Goal: Navigation & Orientation: Find specific page/section

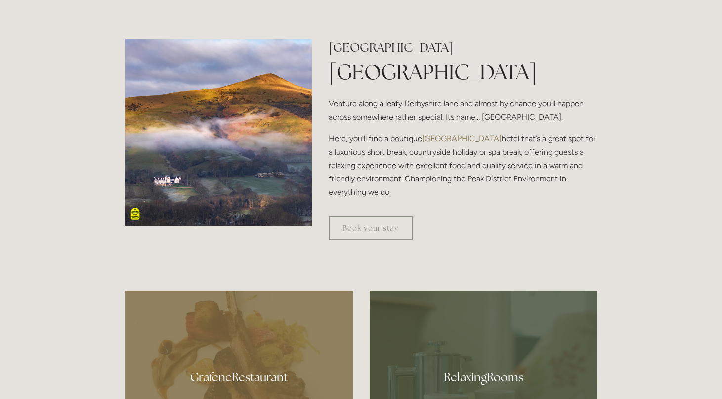
scroll to position [347, 0]
click at [375, 229] on link "Book your stay" at bounding box center [371, 228] width 84 height 24
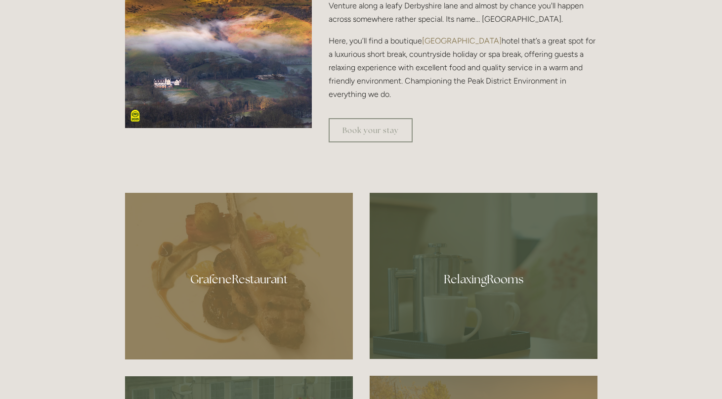
scroll to position [476, 0]
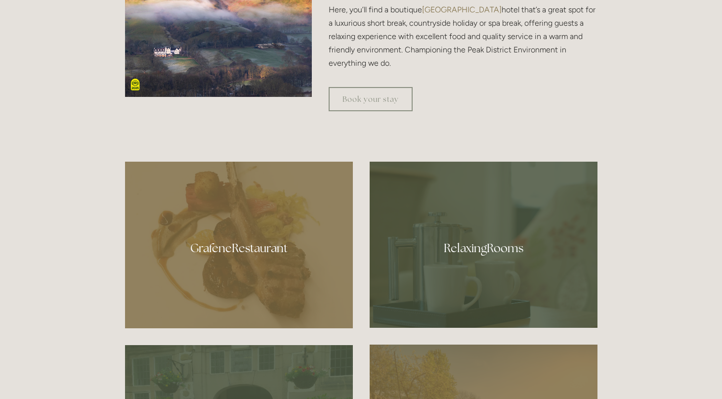
click at [255, 247] on div at bounding box center [239, 245] width 228 height 167
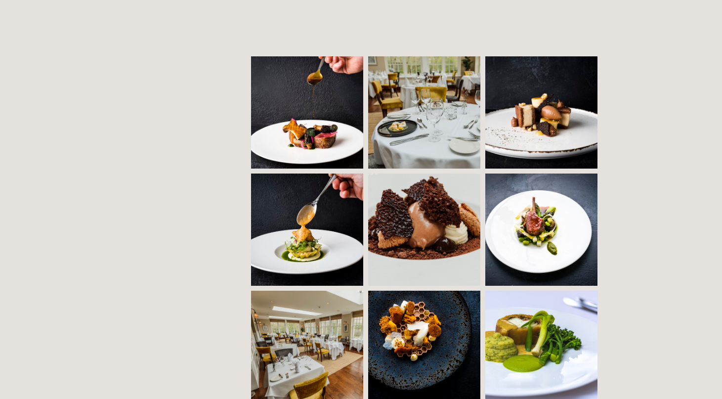
scroll to position [662, 0]
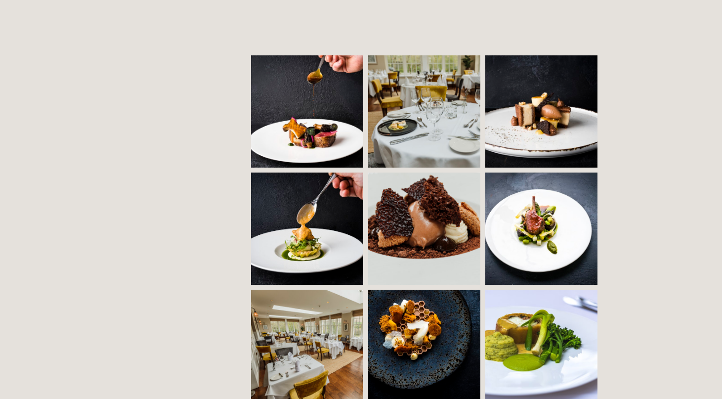
click at [412, 84] on img at bounding box center [451, 111] width 169 height 112
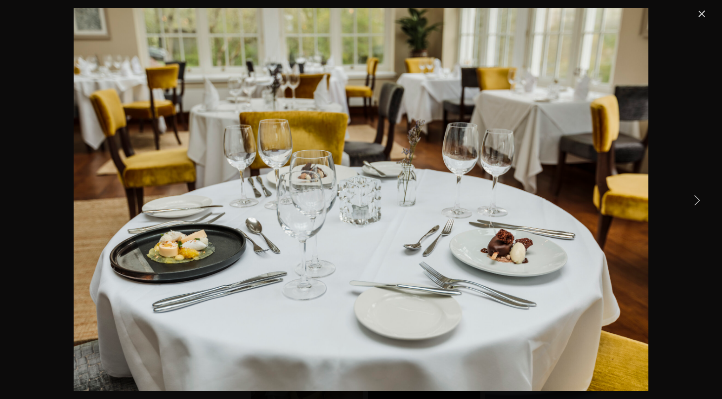
click at [695, 199] on link "Next Item" at bounding box center [697, 200] width 22 height 22
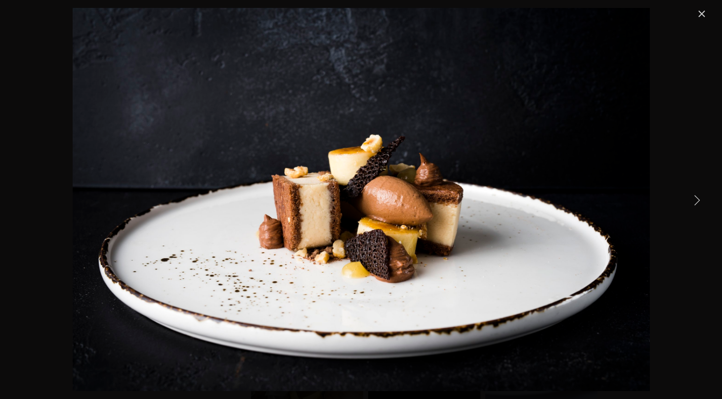
click at [695, 199] on link "Next Item" at bounding box center [697, 200] width 22 height 22
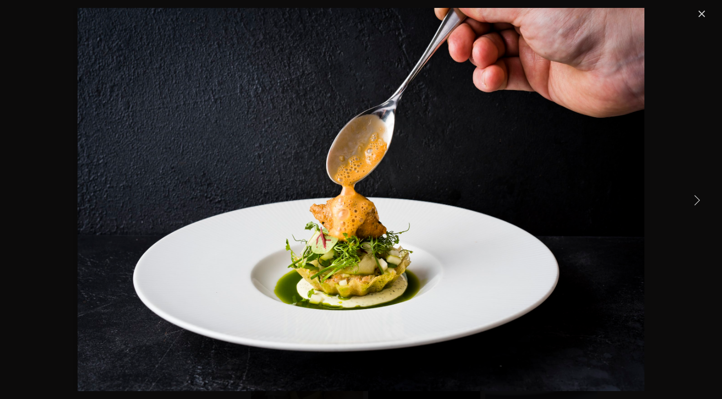
click at [695, 199] on link "Next Item" at bounding box center [697, 200] width 22 height 22
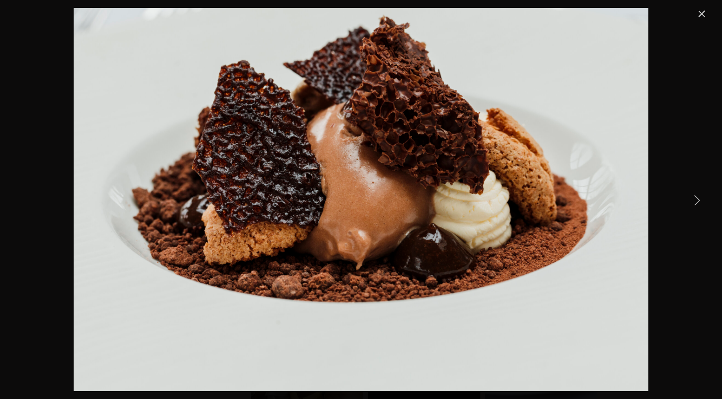
click at [695, 199] on link "Next Item" at bounding box center [697, 200] width 22 height 22
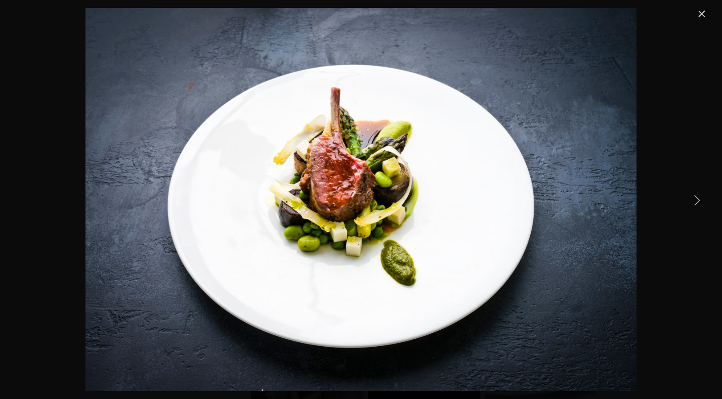
click at [695, 199] on link "Next Item" at bounding box center [697, 200] width 22 height 22
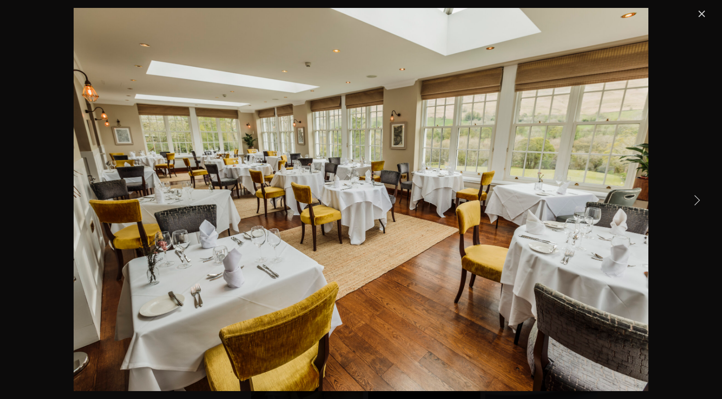
click at [695, 199] on link "Next Item" at bounding box center [697, 200] width 22 height 22
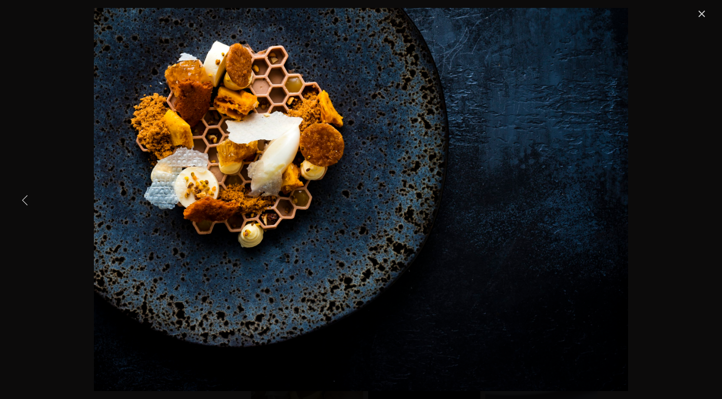
click at [23, 200] on link "Previous Item" at bounding box center [25, 200] width 22 height 22
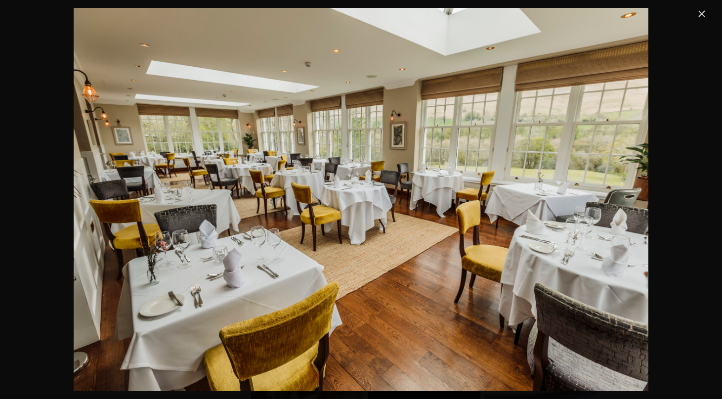
click at [698, 16] on link "Close" at bounding box center [702, 14] width 12 height 12
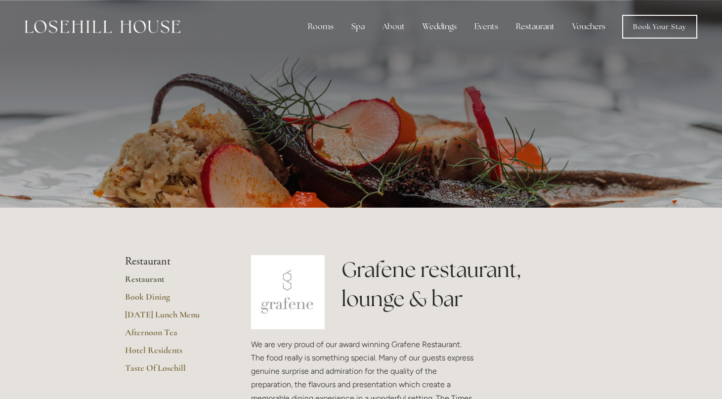
scroll to position [0, 0]
click at [653, 29] on link "Book Your Stay" at bounding box center [659, 27] width 75 height 24
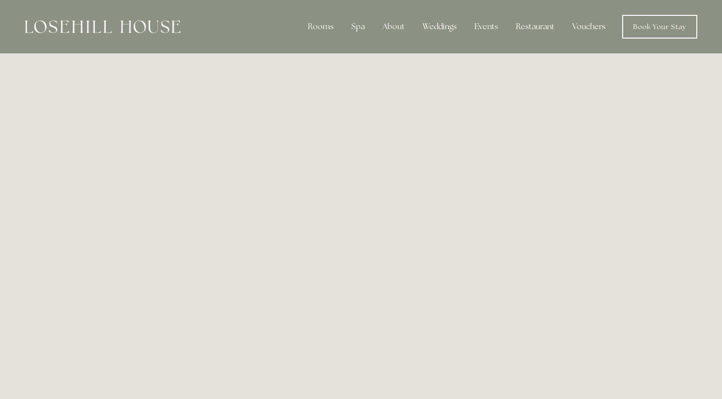
click at [577, 27] on link "Vouchers" at bounding box center [588, 27] width 49 height 20
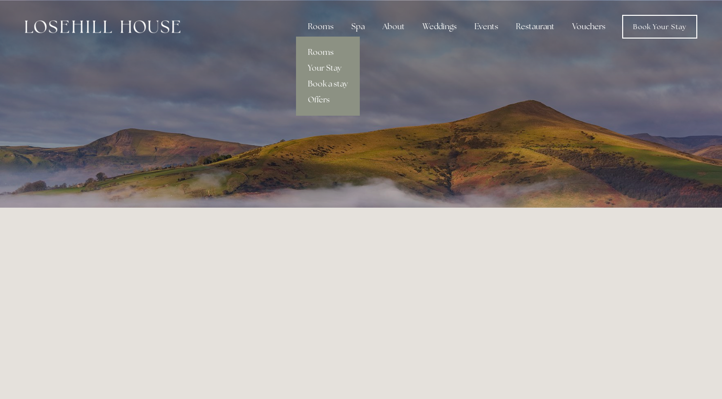
click at [329, 54] on link "Rooms" at bounding box center [328, 52] width 64 height 16
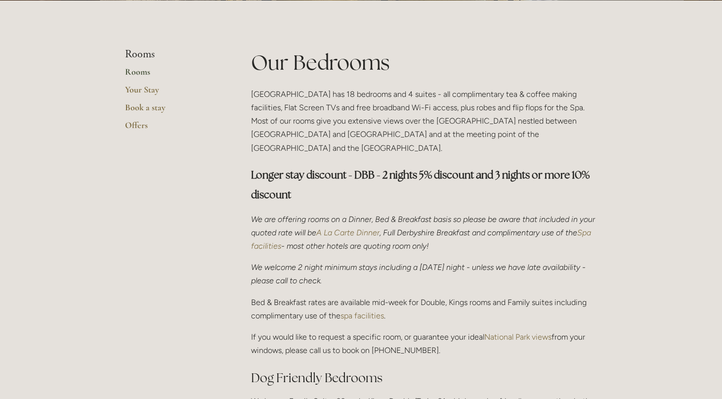
scroll to position [206, 0]
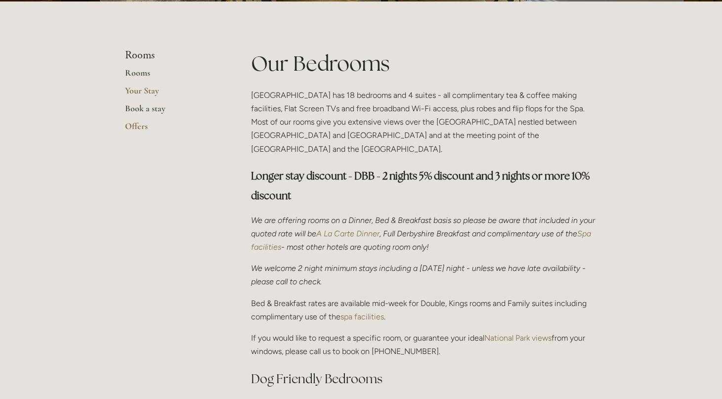
click at [141, 112] on link "Book a stay" at bounding box center [172, 112] width 94 height 18
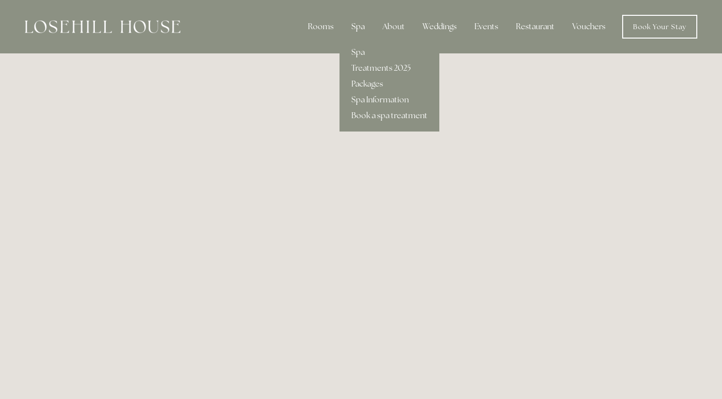
click at [358, 27] on div "Spa" at bounding box center [358, 27] width 29 height 20
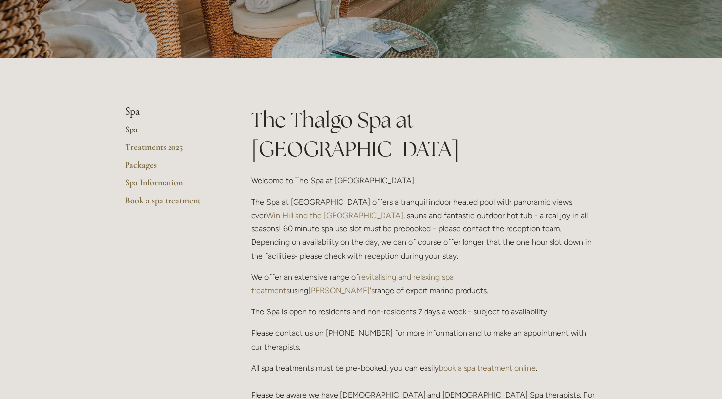
scroll to position [153, 0]
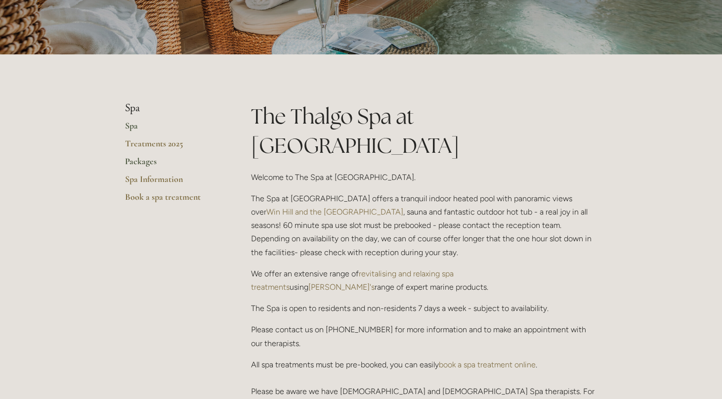
click at [147, 158] on link "Packages" at bounding box center [172, 165] width 94 height 18
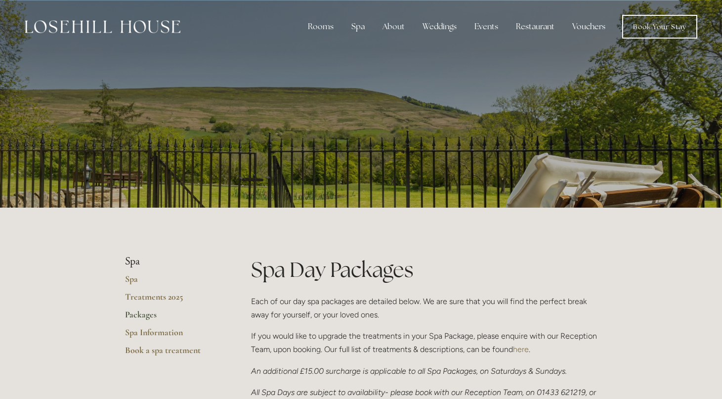
click at [585, 30] on link "Vouchers" at bounding box center [588, 27] width 49 height 20
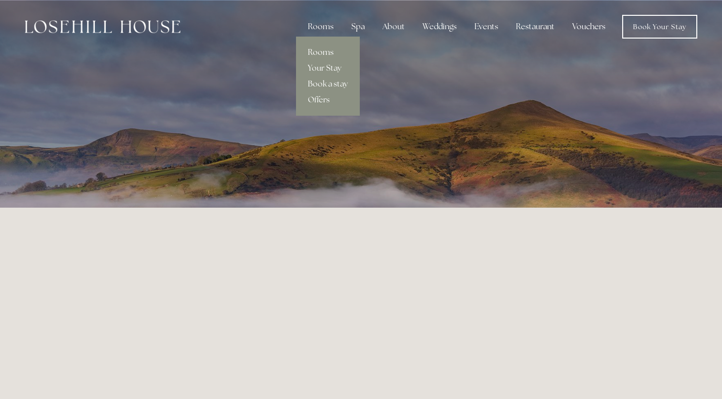
click at [323, 54] on link "Rooms" at bounding box center [328, 52] width 64 height 16
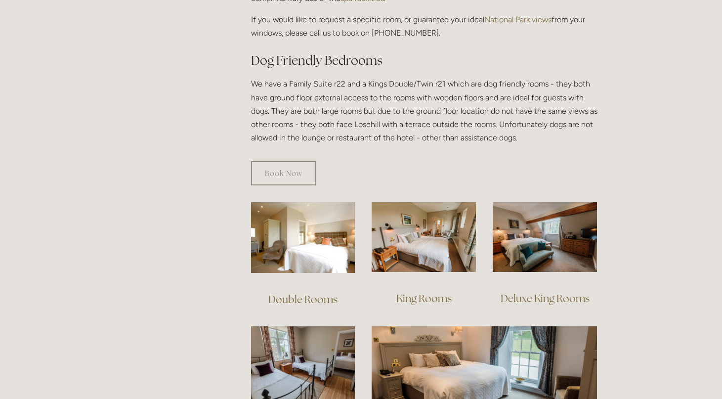
scroll to position [525, 0]
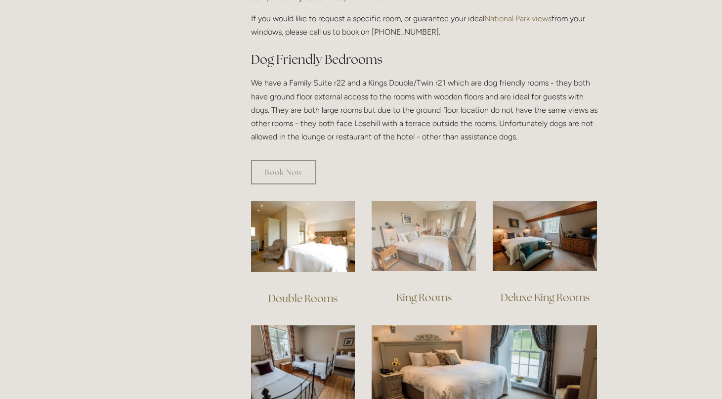
click at [389, 239] on img at bounding box center [424, 236] width 104 height 70
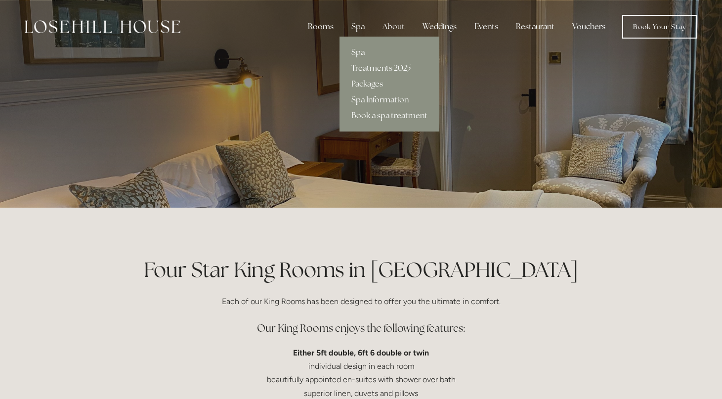
click at [385, 98] on link "Spa Information" at bounding box center [390, 100] width 100 height 16
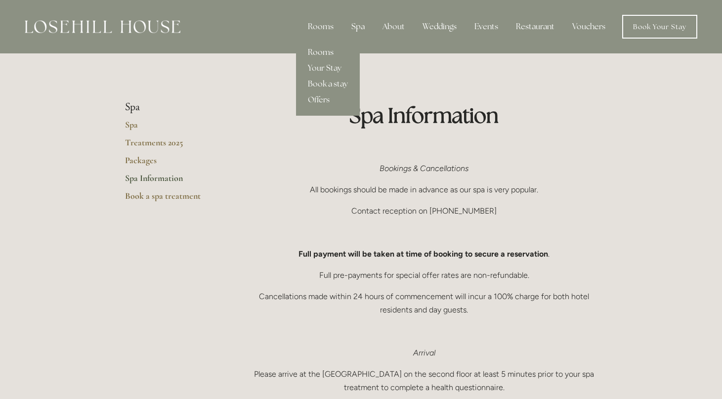
click at [319, 51] on link "Rooms" at bounding box center [328, 52] width 64 height 16
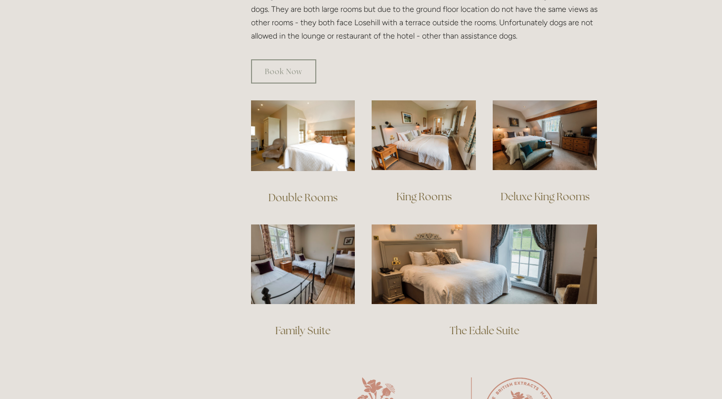
scroll to position [619, 0]
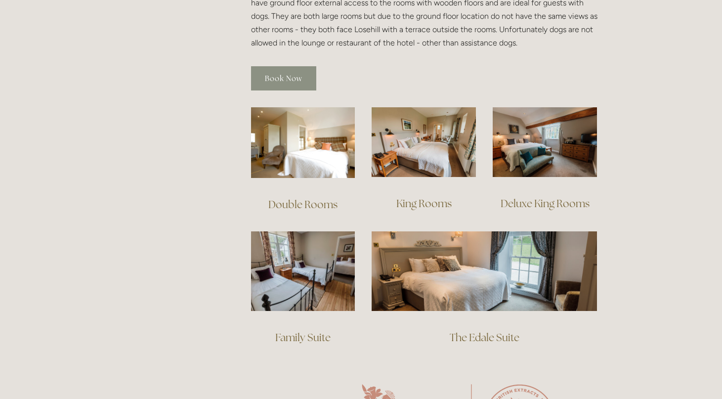
click at [296, 68] on link "Book Now" at bounding box center [283, 78] width 65 height 24
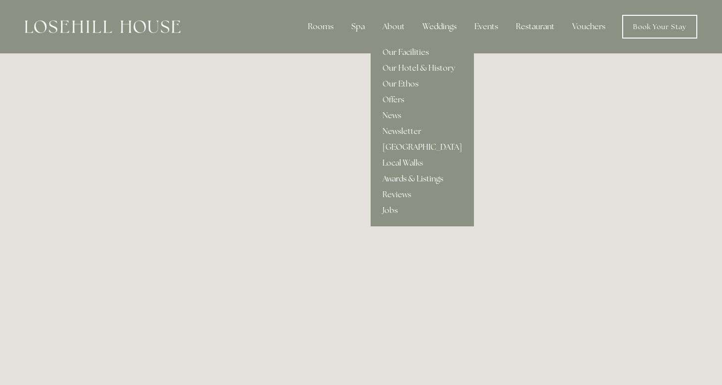
click at [401, 178] on link "Awards & Listings" at bounding box center [422, 179] width 103 height 16
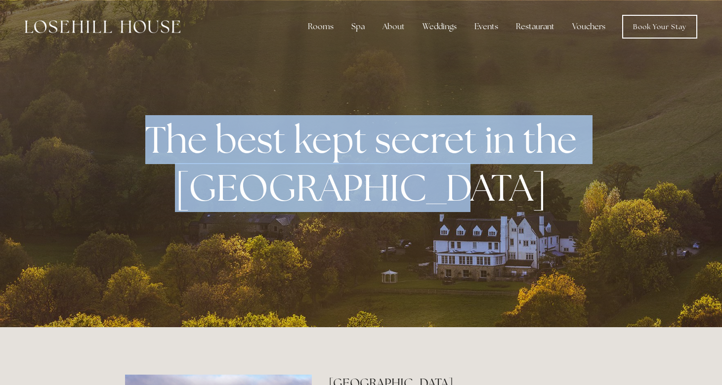
drag, startPoint x: 151, startPoint y: 143, endPoint x: 478, endPoint y: 188, distance: 330.8
click at [478, 188] on p "The best kept secret in the [GEOGRAPHIC_DATA]" at bounding box center [361, 164] width 453 height 96
drag, startPoint x: 478, startPoint y: 188, endPoint x: 146, endPoint y: 132, distance: 337.3
click at [146, 132] on p "The best kept secret in the [GEOGRAPHIC_DATA]" at bounding box center [361, 164] width 453 height 96
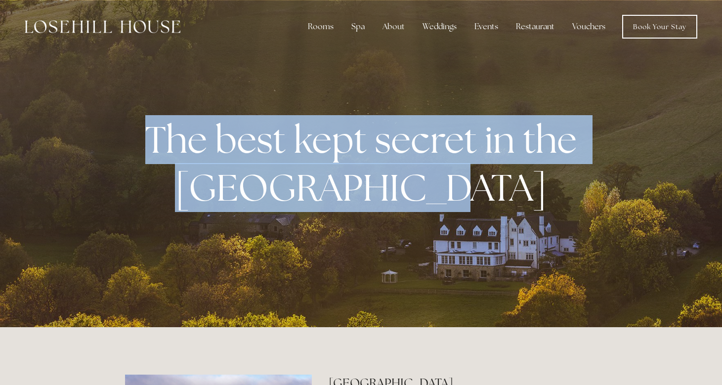
click at [146, 132] on strong "The best kept secret in the [GEOGRAPHIC_DATA]" at bounding box center [364, 163] width 439 height 97
drag, startPoint x: 146, startPoint y: 132, endPoint x: 450, endPoint y: 170, distance: 306.3
click at [450, 170] on strong "The best kept secret in the [GEOGRAPHIC_DATA]" at bounding box center [364, 163] width 439 height 97
drag, startPoint x: 474, startPoint y: 189, endPoint x: 129, endPoint y: 145, distance: 348.8
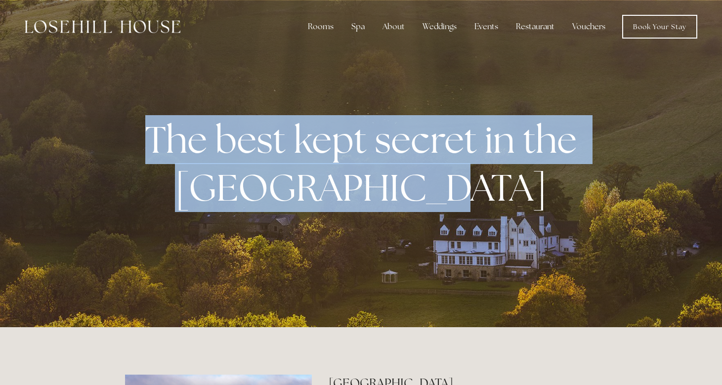
click at [129, 145] on div "The best kept secret in the [GEOGRAPHIC_DATA]" at bounding box center [361, 164] width 472 height 156
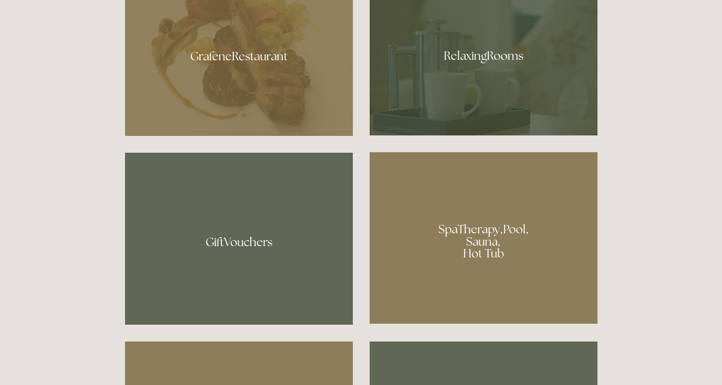
scroll to position [656, 0]
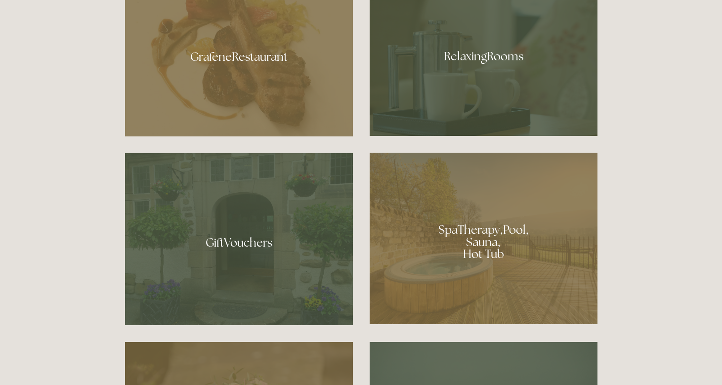
click at [471, 227] on div at bounding box center [484, 239] width 228 height 172
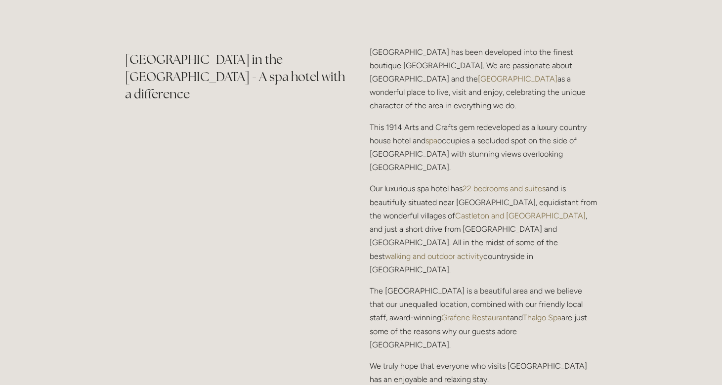
scroll to position [1180, 0]
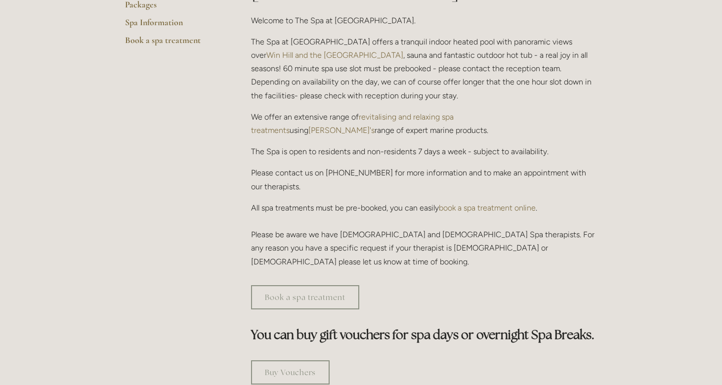
scroll to position [282, 0]
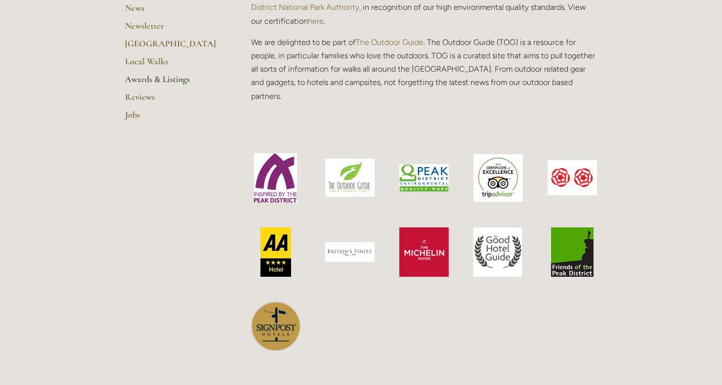
click at [94, 216] on div "Rooms Rooms Your Stay Book a stay Offers Spa" at bounding box center [361, 335] width 722 height 1355
